Goal: Information Seeking & Learning: Learn about a topic

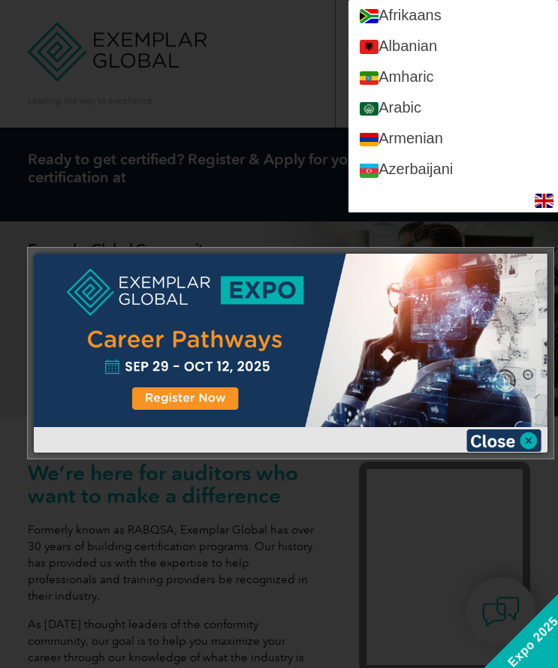
click at [281, 82] on div at bounding box center [279, 334] width 558 height 668
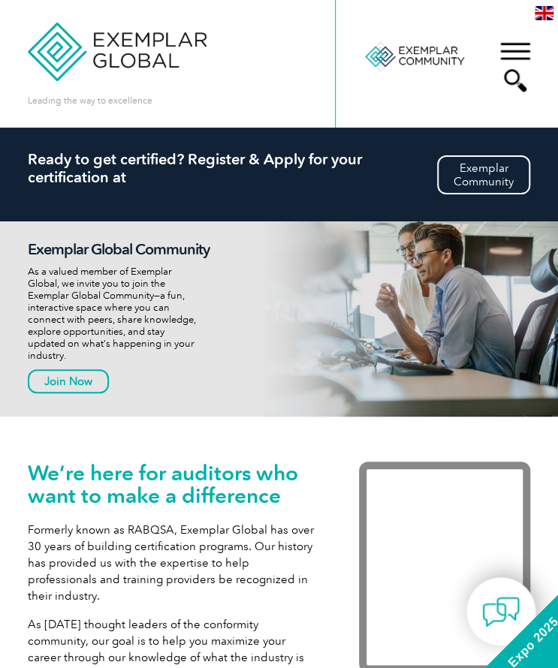
click at [516, 45] on div "▼" at bounding box center [515, 66] width 41 height 75
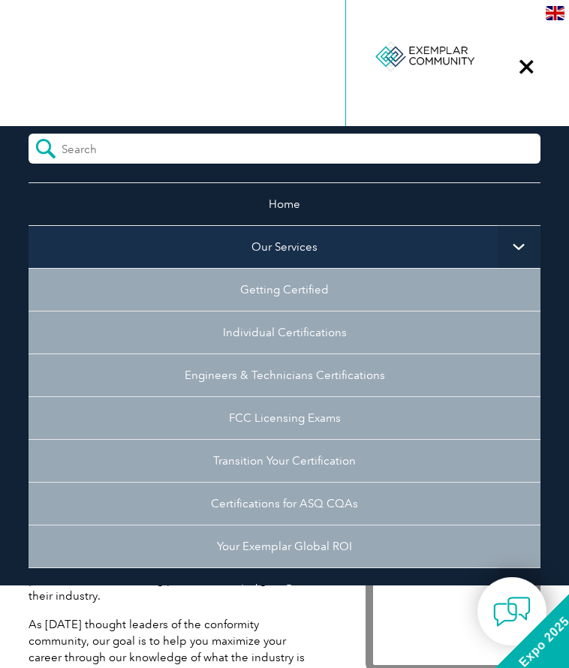
click at [324, 243] on link "Our Services" at bounding box center [285, 246] width 512 height 43
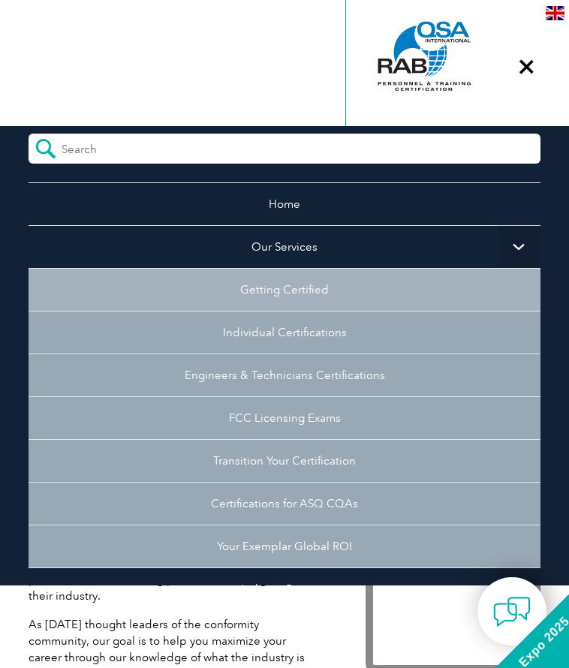
click at [307, 289] on link "Getting Certified" at bounding box center [285, 289] width 512 height 43
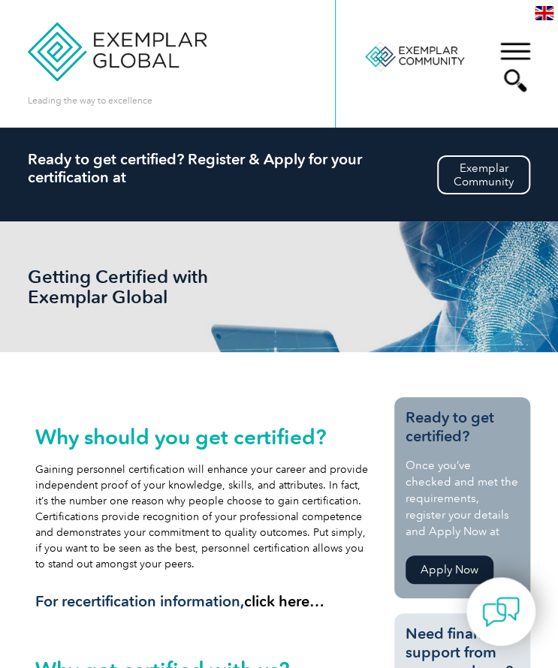
click at [123, 50] on img at bounding box center [117, 40] width 179 height 81
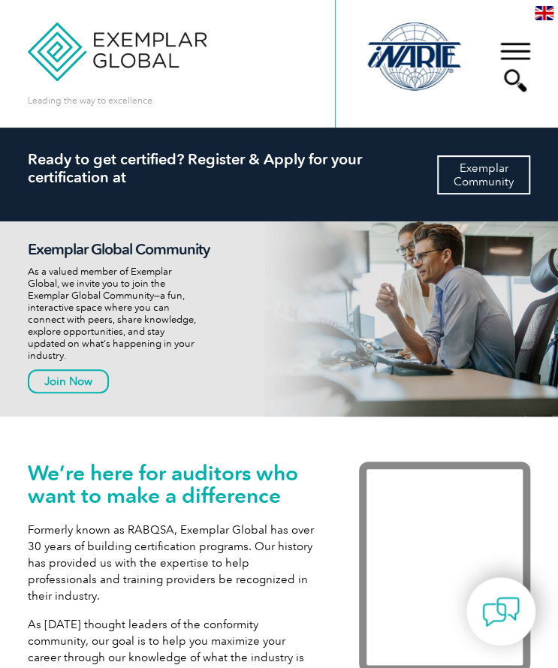
click at [477, 179] on link "Exemplar Community" at bounding box center [483, 174] width 93 height 39
